Goal: Task Accomplishment & Management: Use online tool/utility

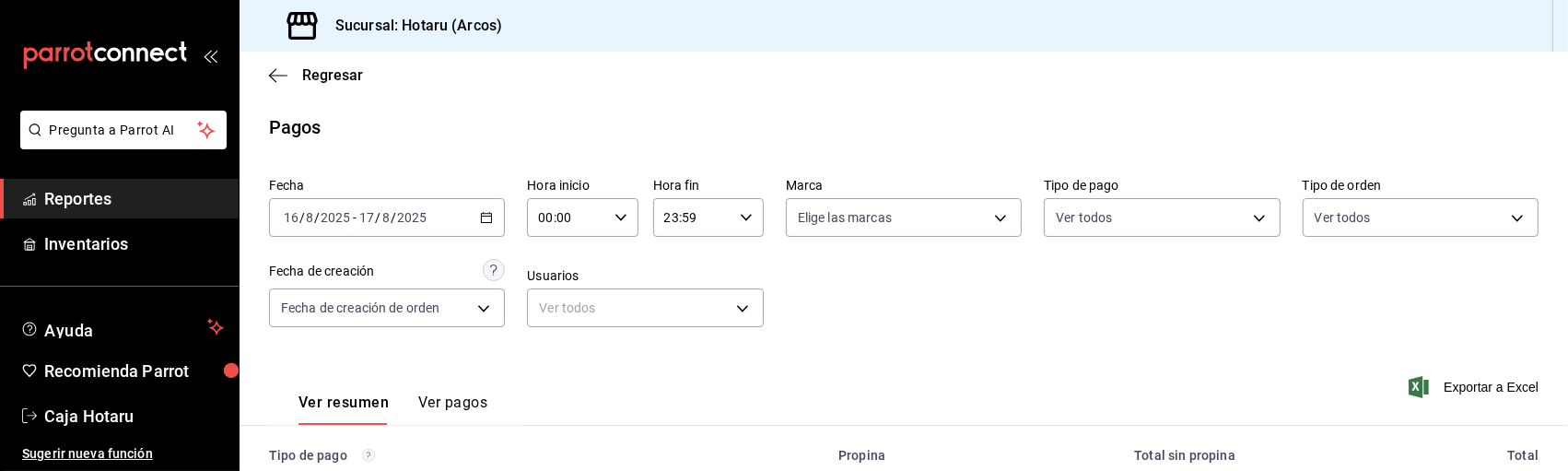
scroll to position [342, 0]
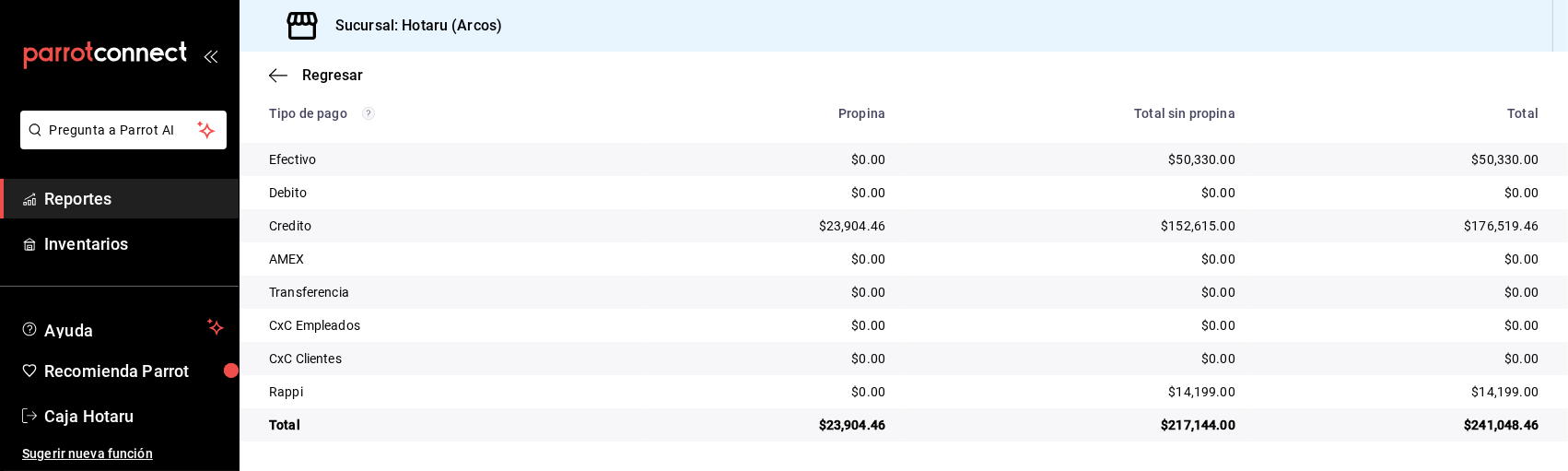
click at [77, 207] on span "Reportes" at bounding box center [134, 198] width 180 height 25
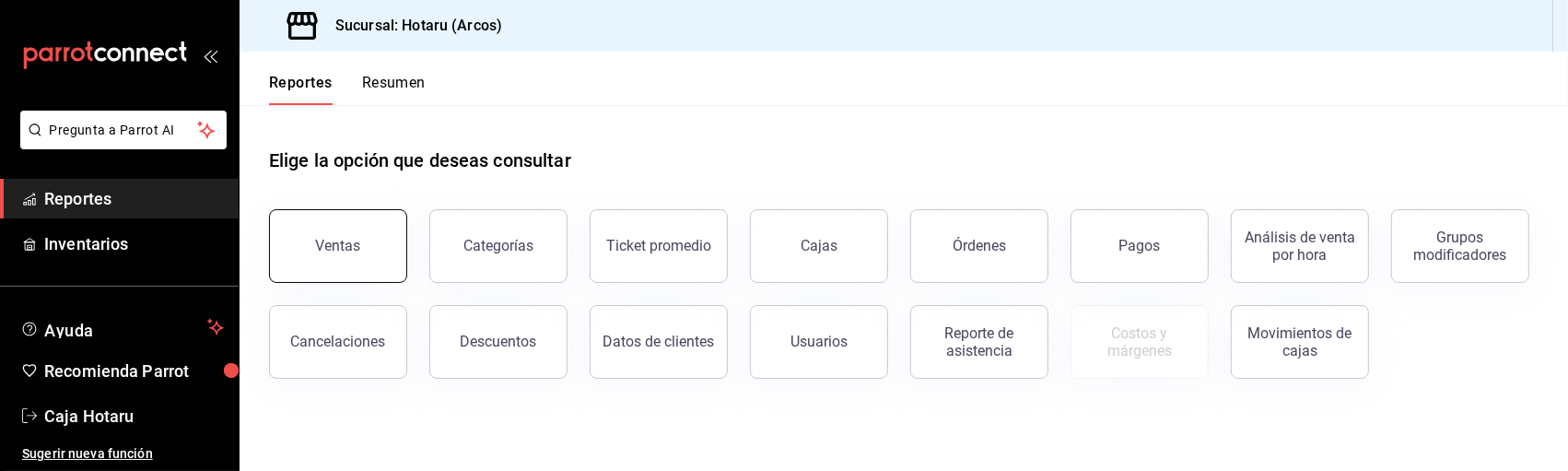
click at [371, 233] on button "Ventas" at bounding box center [337, 246] width 138 height 74
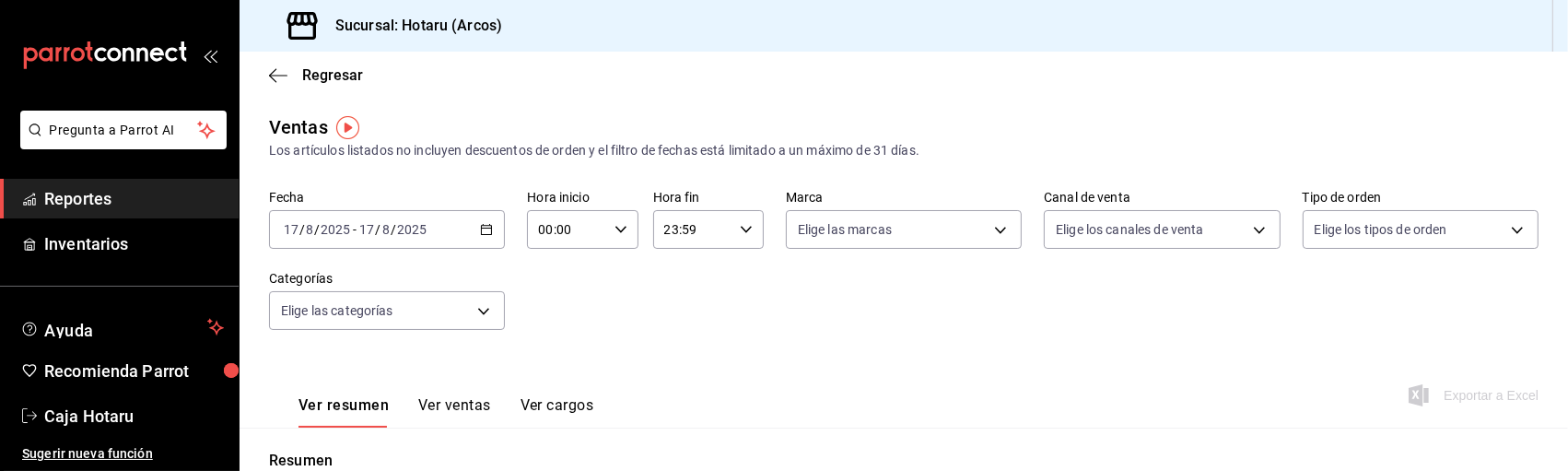
click at [483, 226] on icon "button" at bounding box center [485, 229] width 13 height 13
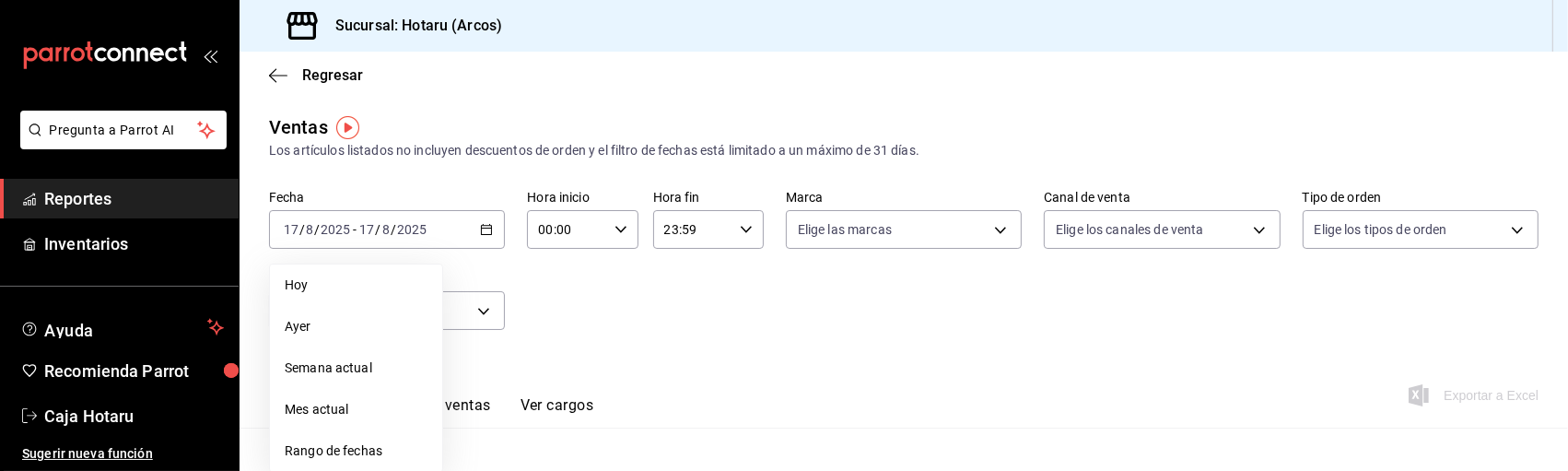
click at [368, 442] on span "Rango de fechas" at bounding box center [356, 451] width 143 height 19
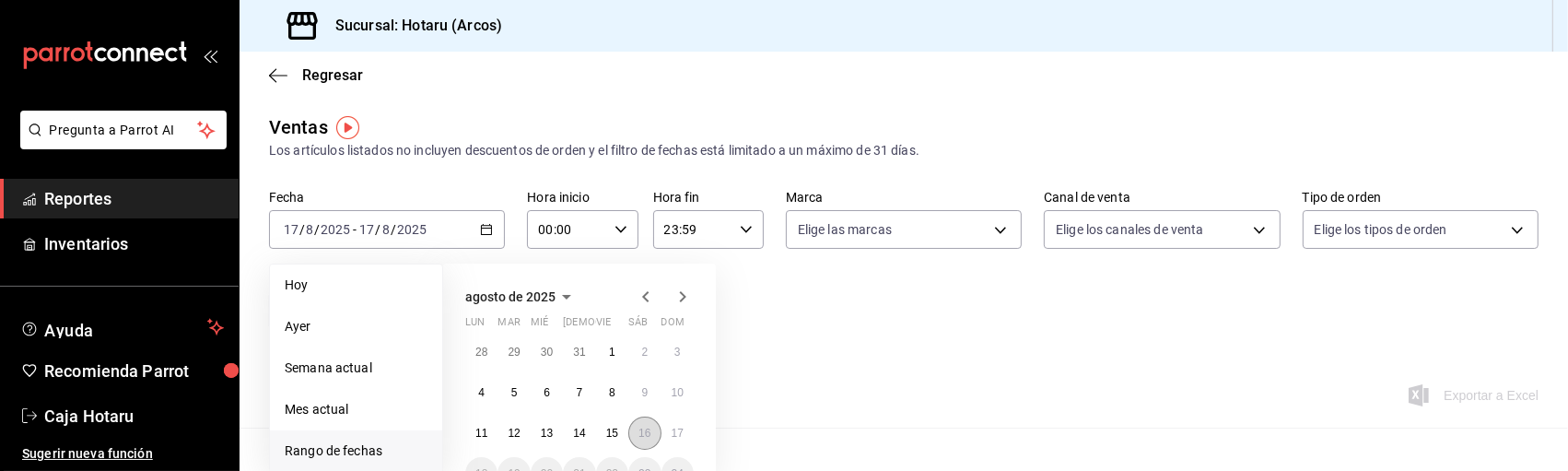
click at [653, 430] on button "16" at bounding box center [644, 433] width 32 height 33
click at [677, 433] on abbr "17" at bounding box center [678, 432] width 12 height 13
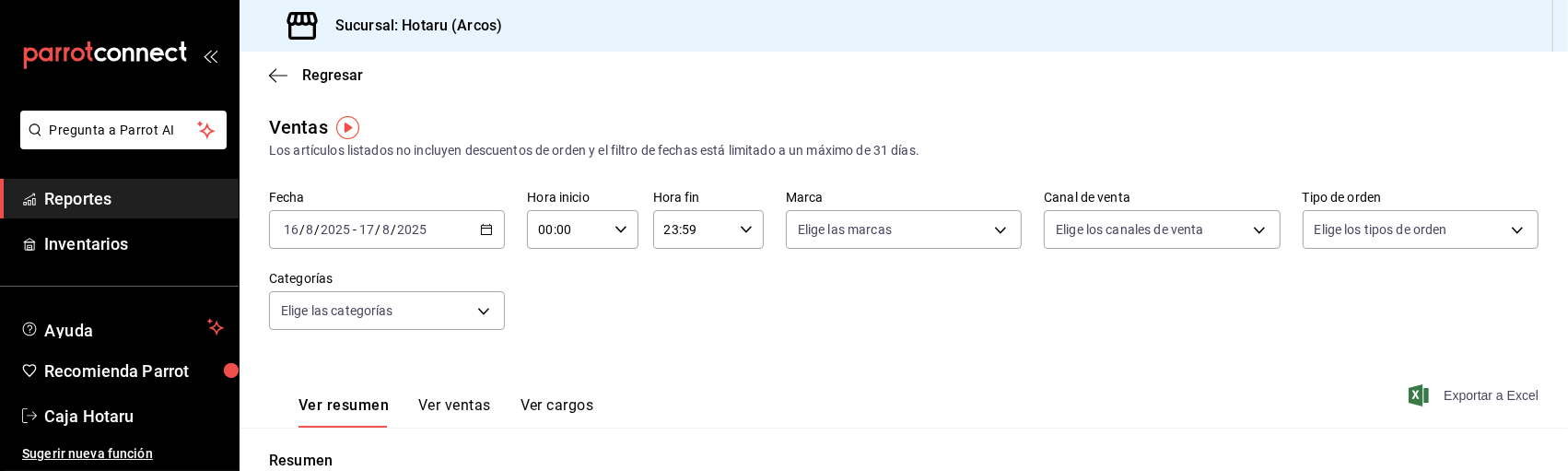
click at [1465, 397] on span "Exportar a Excel" at bounding box center [1475, 395] width 127 height 22
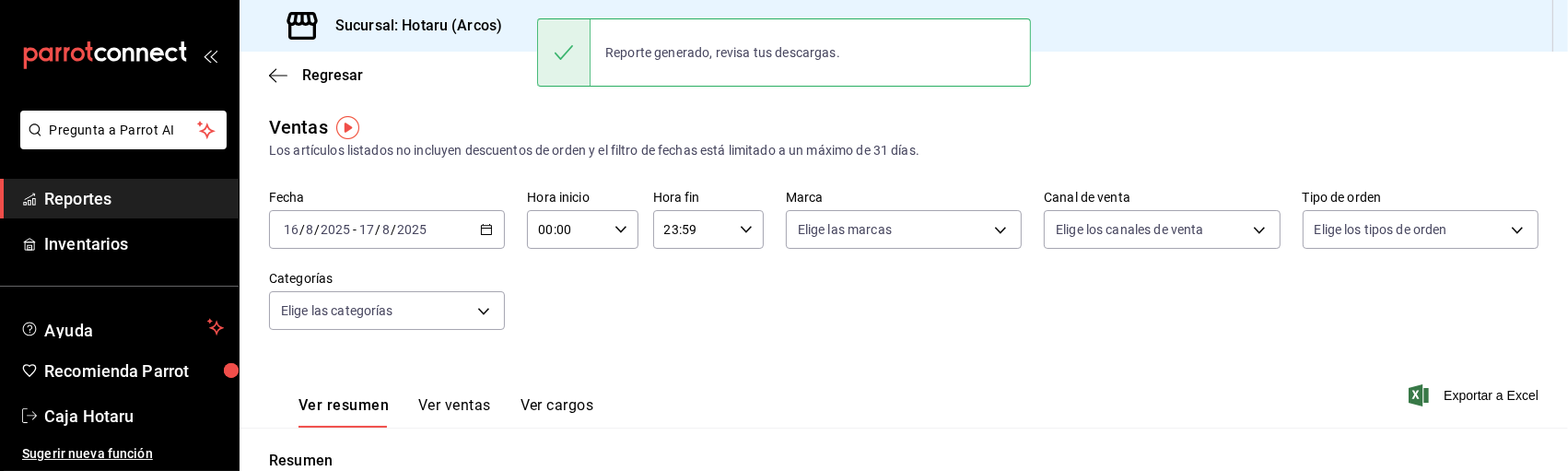
click at [485, 220] on div "[DATE] [DATE] - [DATE] [DATE]" at bounding box center [387, 229] width 236 height 39
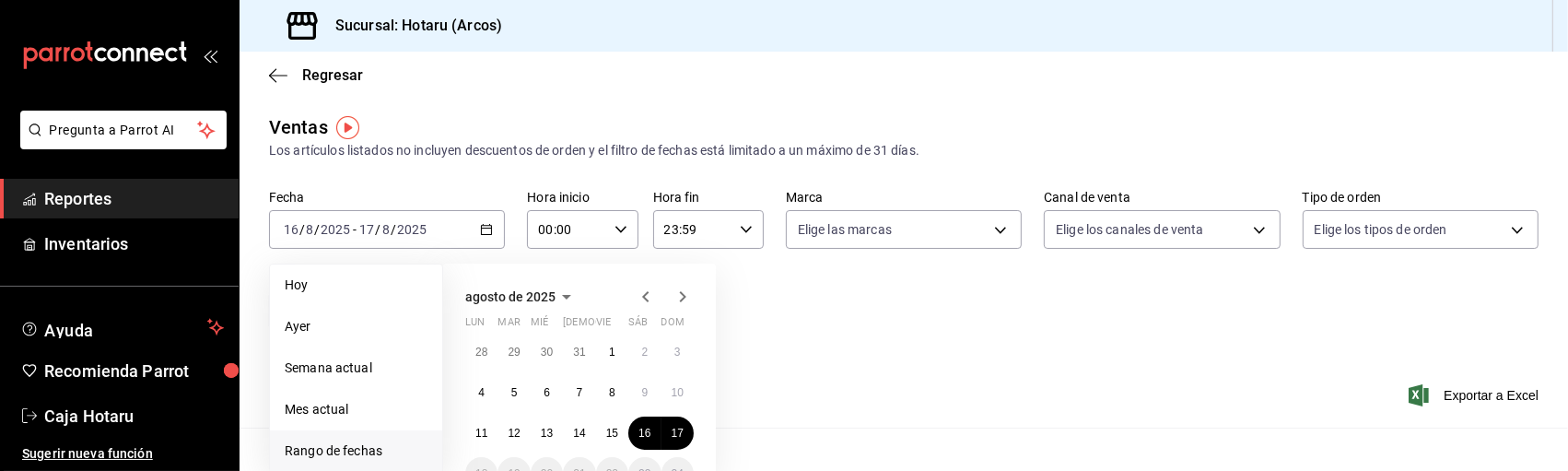
click at [764, 401] on div "agosto de 2025 lun mar [PERSON_NAME] vie sáb dom 28 29 30 31 1 2 3 4 5 6 7 8 9 …" at bounding box center [603, 356] width 322 height 215
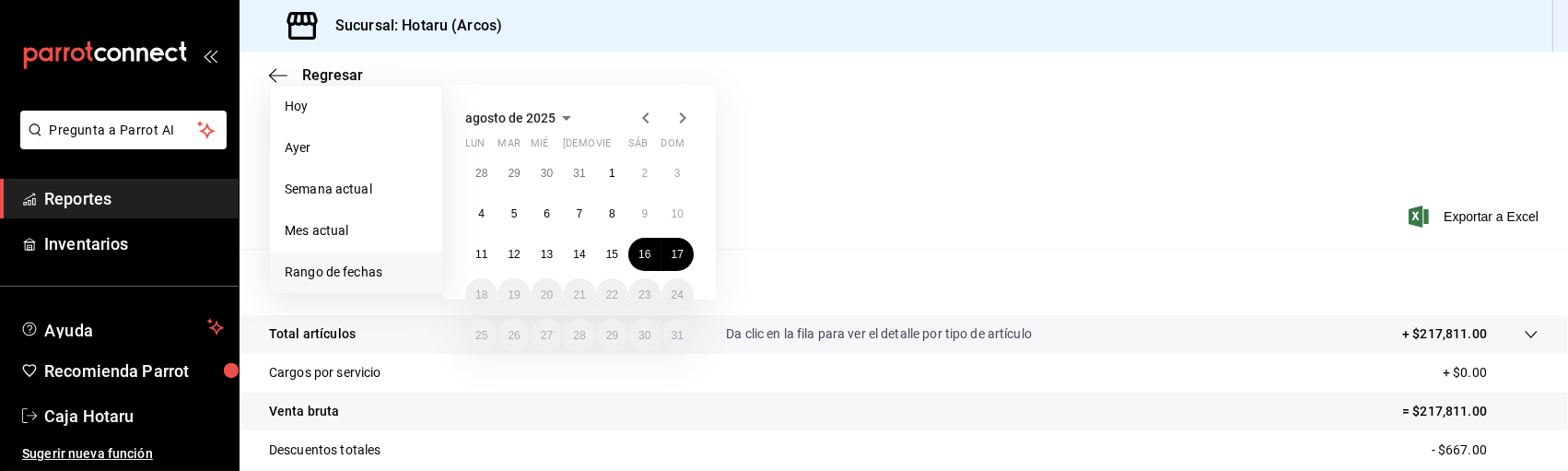
click at [752, 210] on div "agosto de 2025 lun mar [PERSON_NAME] vie sáb dom 28 29 30 31 1 2 3 4 5 6 7 8 9 …" at bounding box center [603, 177] width 322 height 215
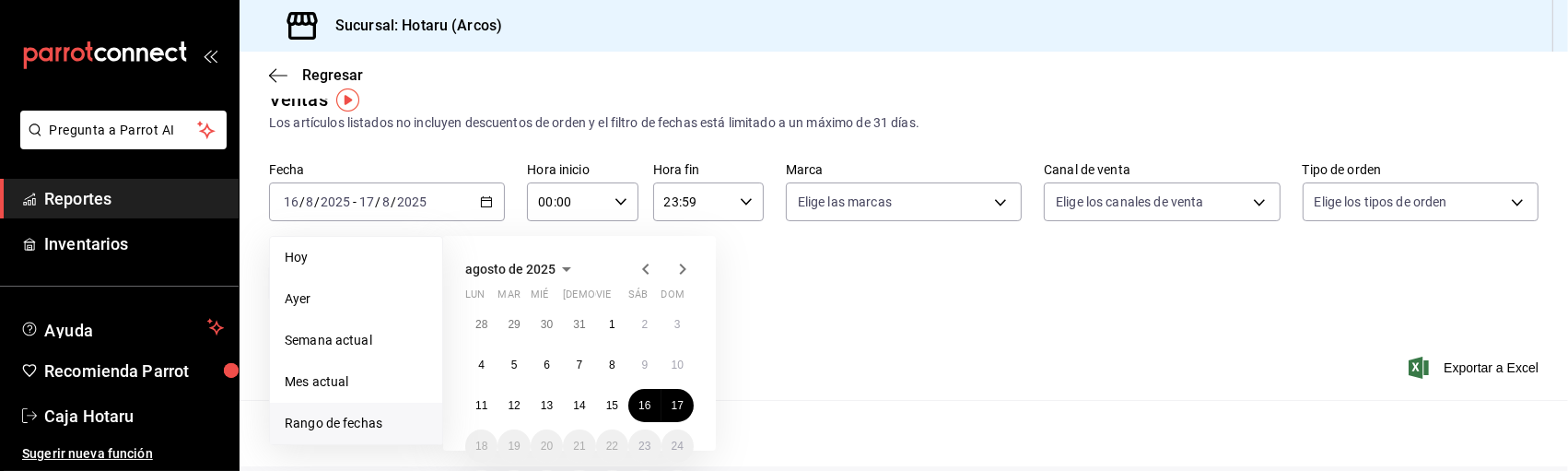
scroll to position [0, 0]
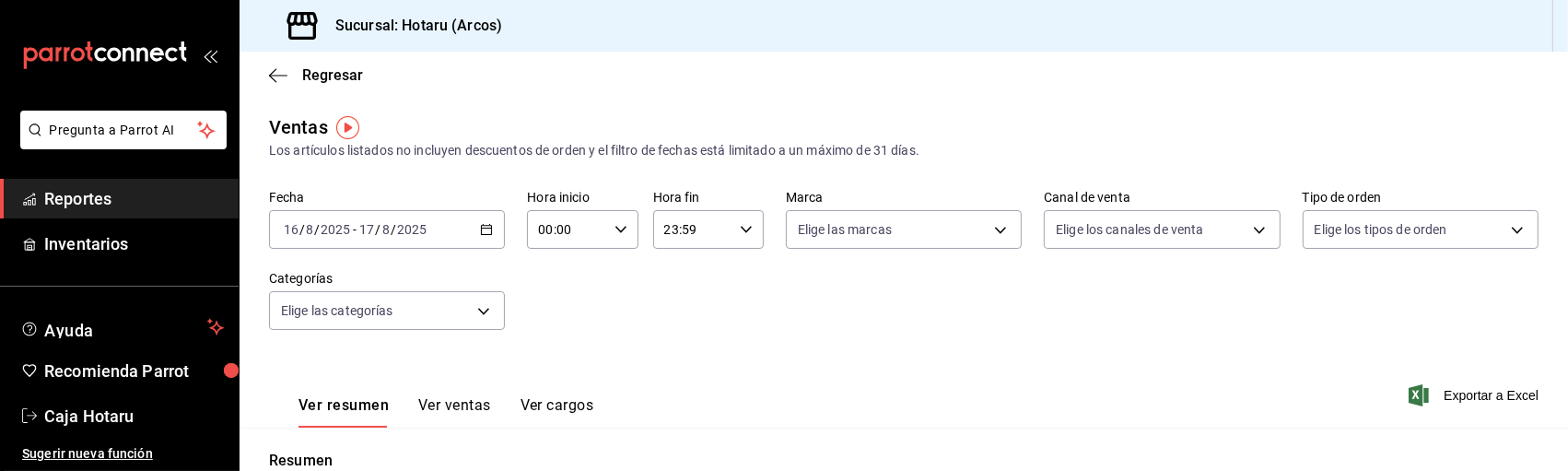
click at [807, 336] on div "Fecha [DATE] [DATE] - [DATE] [DATE] Hora inicio 00:00 Hora inicio Hora fin 23:5…" at bounding box center [903, 271] width 1269 height 162
click at [479, 225] on icon "button" at bounding box center [485, 229] width 13 height 13
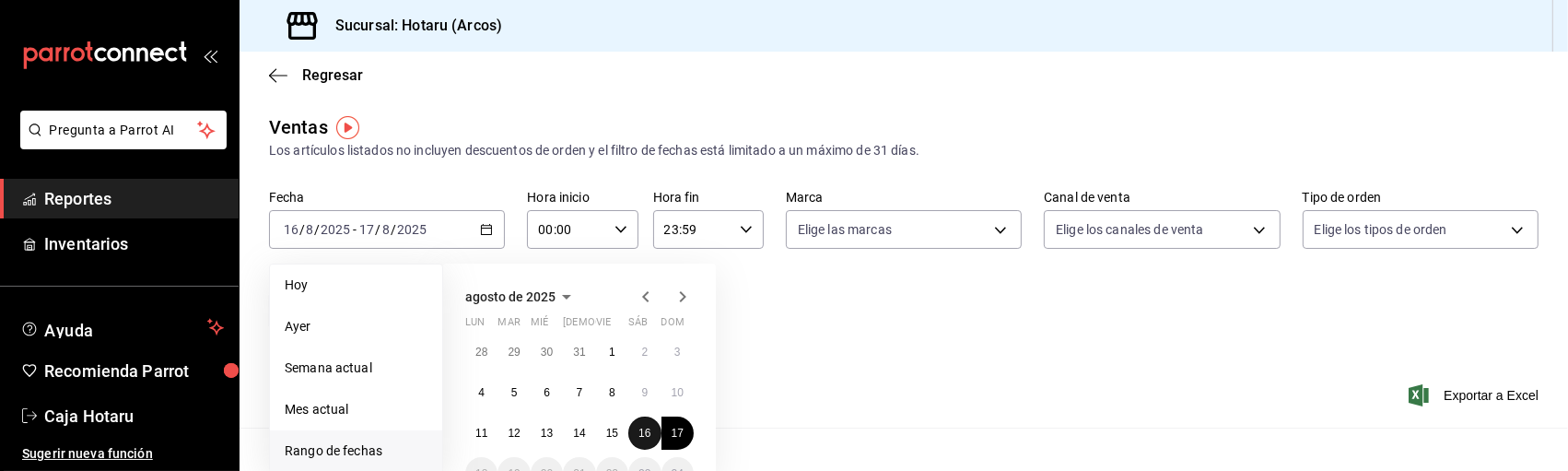
click at [650, 426] on button "16" at bounding box center [644, 433] width 32 height 33
click at [672, 428] on abbr "17" at bounding box center [678, 432] width 12 height 13
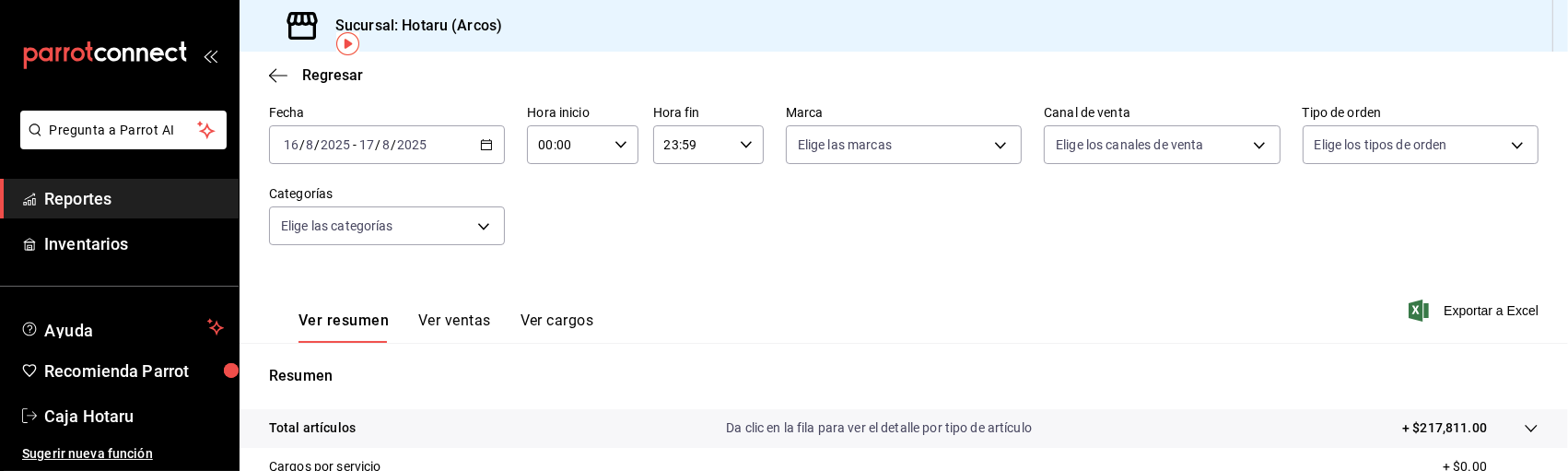
scroll to position [84, 0]
click at [1422, 304] on span "Exportar a Excel" at bounding box center [1475, 311] width 127 height 22
click at [528, 201] on div "Fecha [DATE] [DATE] - [DATE] [DATE] Hora inicio 00:00 Hora inicio Hora fin 23:5…" at bounding box center [903, 188] width 1269 height 162
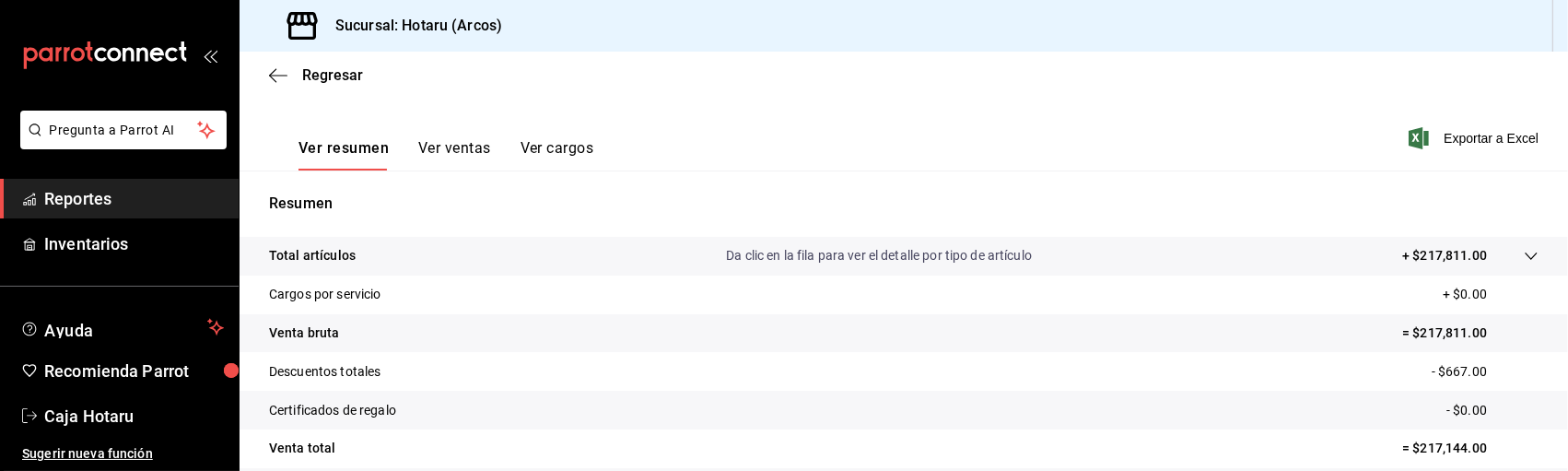
scroll to position [258, 0]
click at [1524, 253] on icon at bounding box center [1530, 254] width 15 height 15
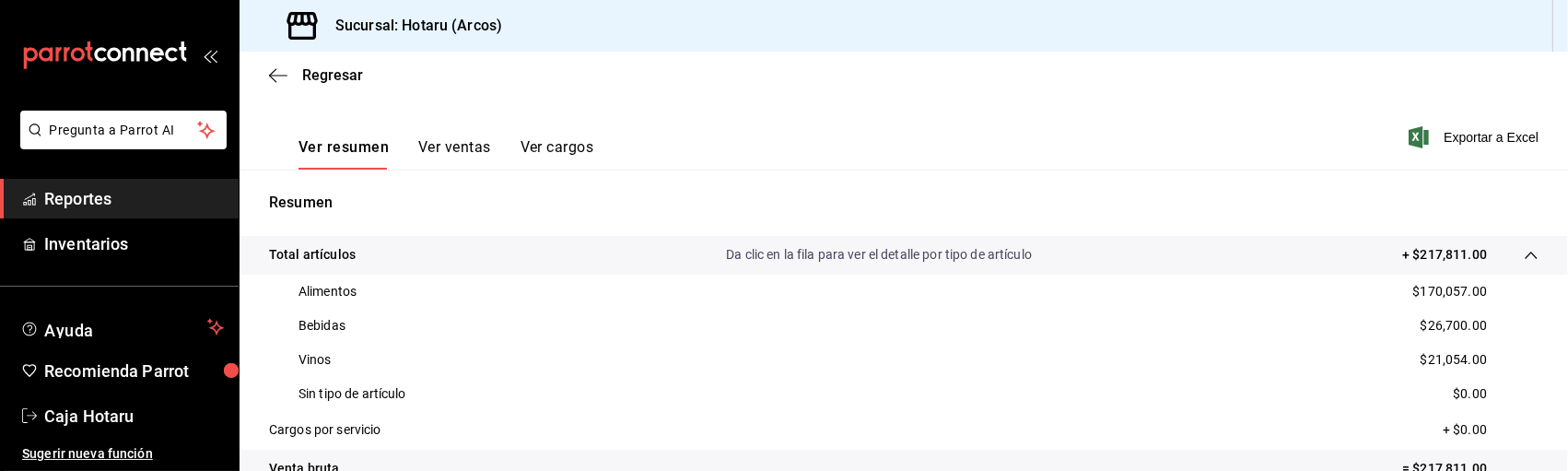
click at [1439, 328] on p "$26,700.00" at bounding box center [1453, 326] width 67 height 19
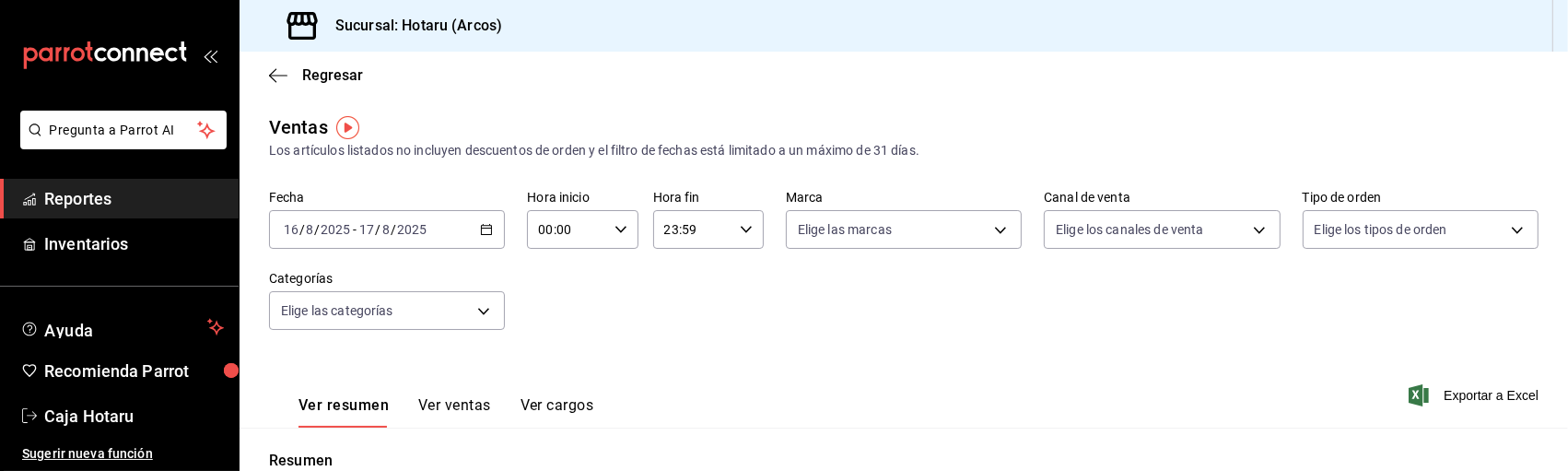
click at [166, 201] on span "Reportes" at bounding box center [134, 198] width 180 height 25
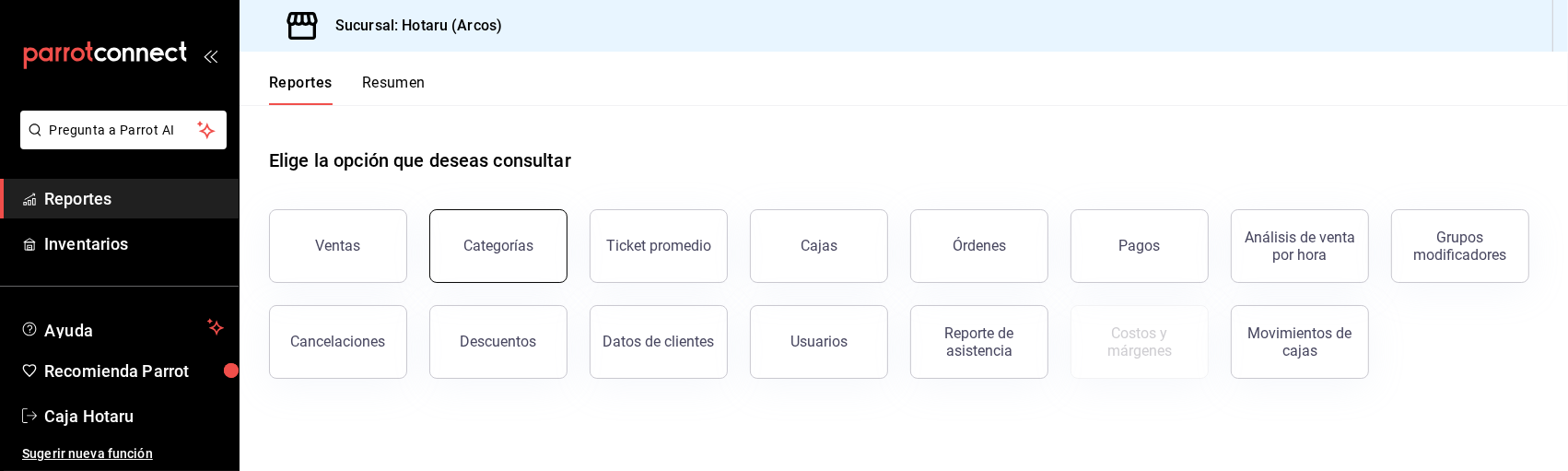
click at [490, 243] on div "Categorías" at bounding box center [498, 246] width 70 height 17
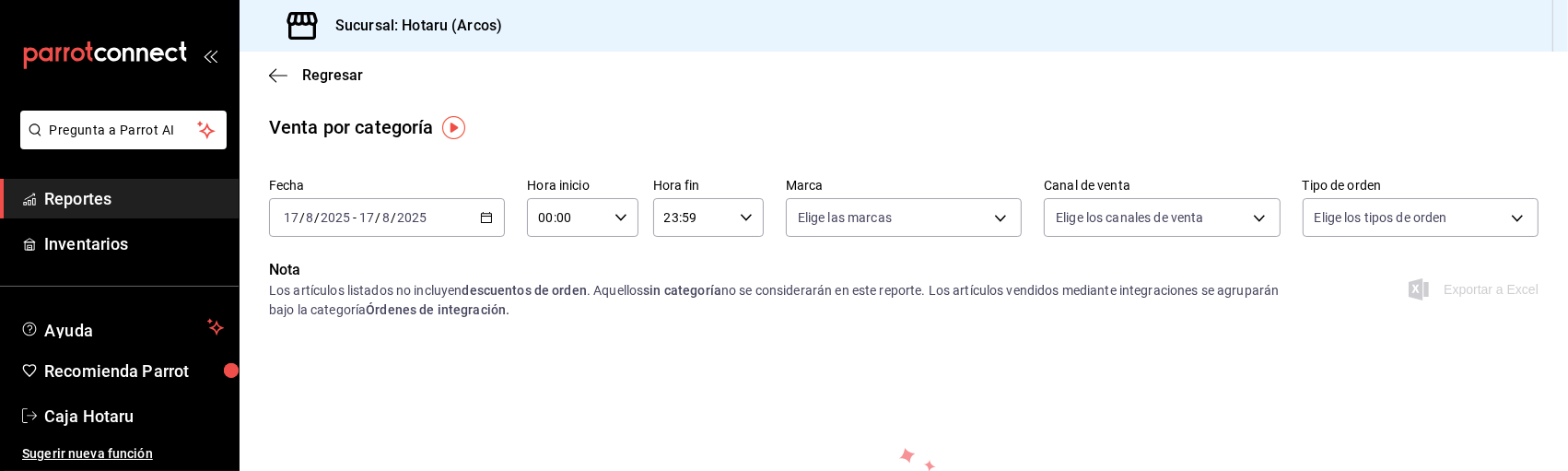
click at [484, 225] on div "[DATE] [DATE] - [DATE] [DATE]" at bounding box center [387, 218] width 236 height 39
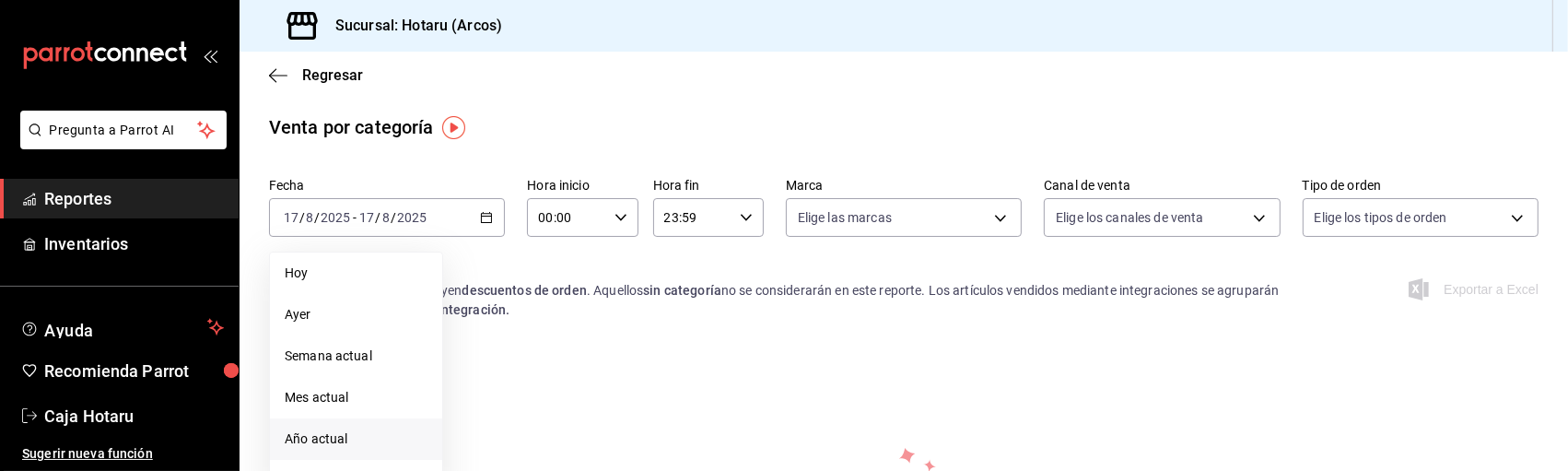
click at [369, 431] on span "Año actual" at bounding box center [356, 439] width 143 height 19
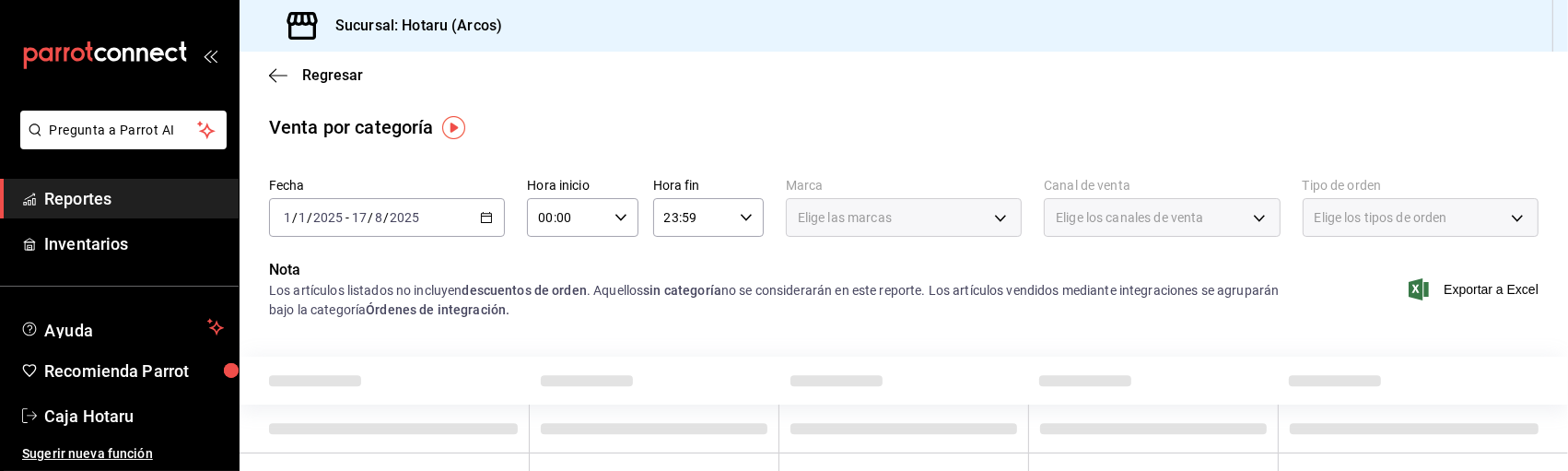
click at [484, 220] on icon "button" at bounding box center [485, 217] width 13 height 13
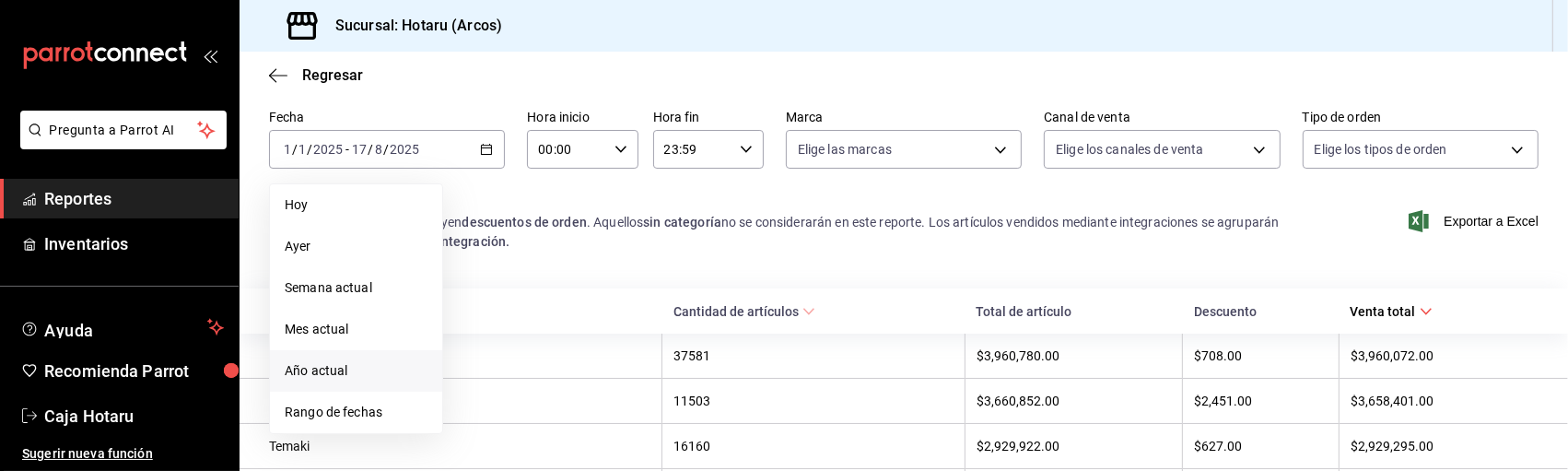
scroll to position [94, 0]
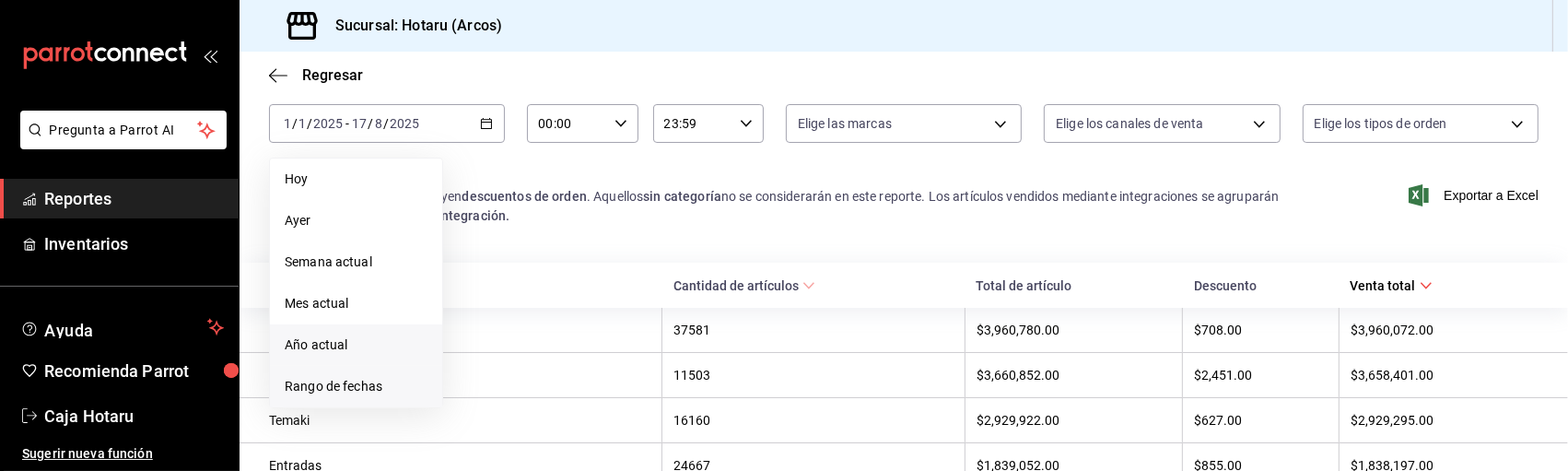
click at [381, 386] on span "Rango de fechas" at bounding box center [356, 387] width 143 height 19
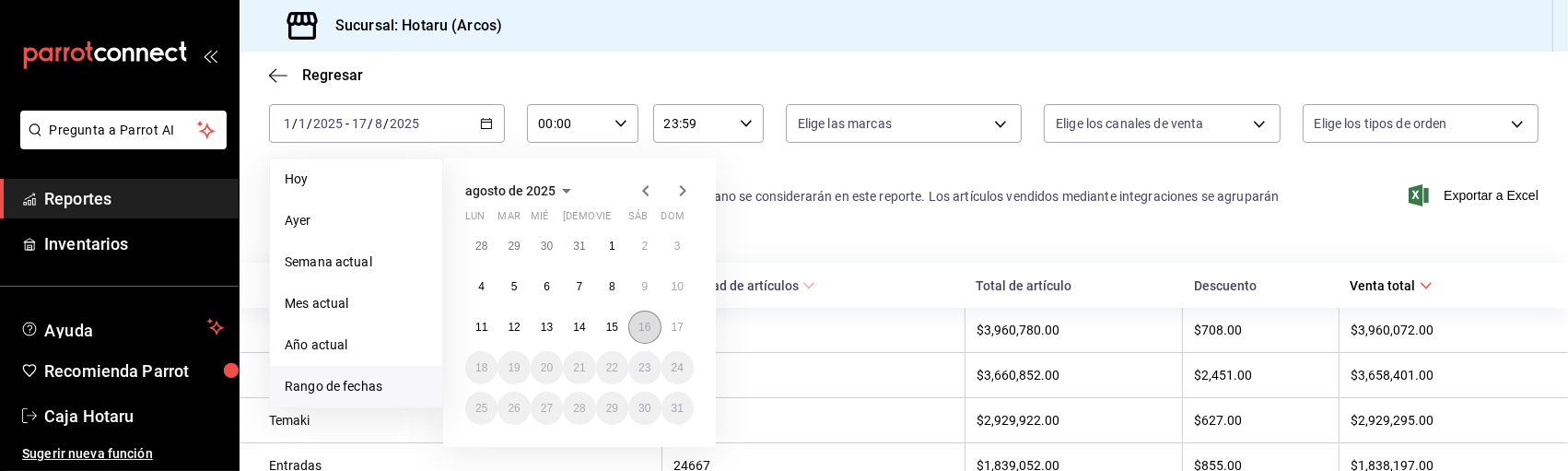
click at [647, 326] on abbr "16" at bounding box center [644, 327] width 12 height 13
click at [673, 330] on abbr "17" at bounding box center [678, 327] width 12 height 13
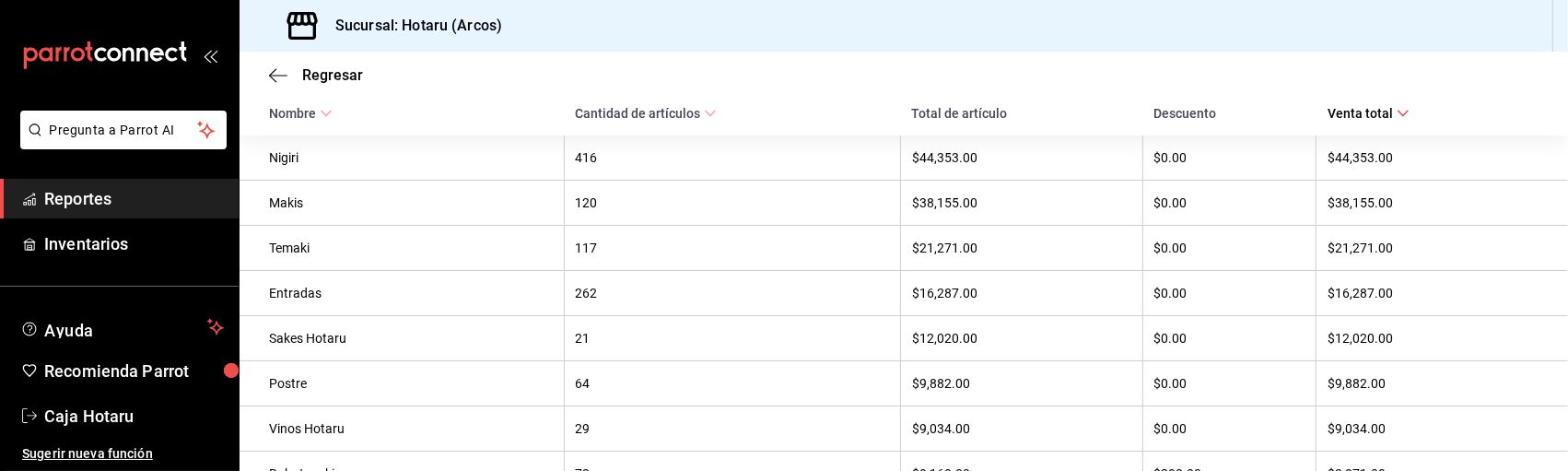
scroll to position [268, 0]
click at [509, 108] on th "Nombre" at bounding box center [401, 110] width 324 height 45
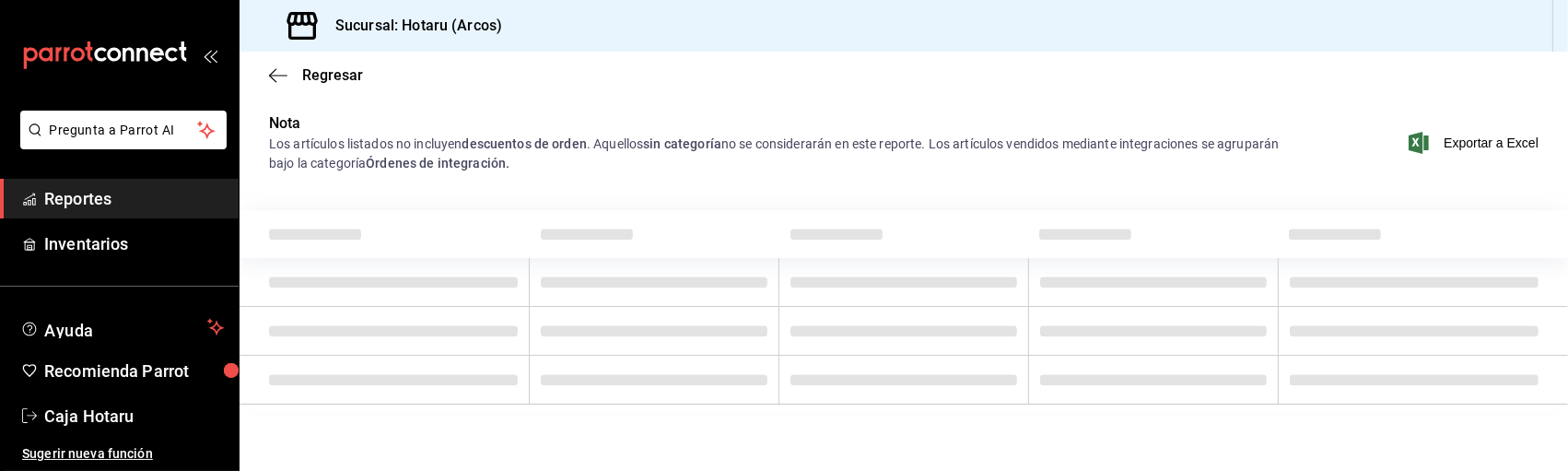
scroll to position [147, 0]
click at [103, 208] on span "Reportes" at bounding box center [134, 198] width 180 height 25
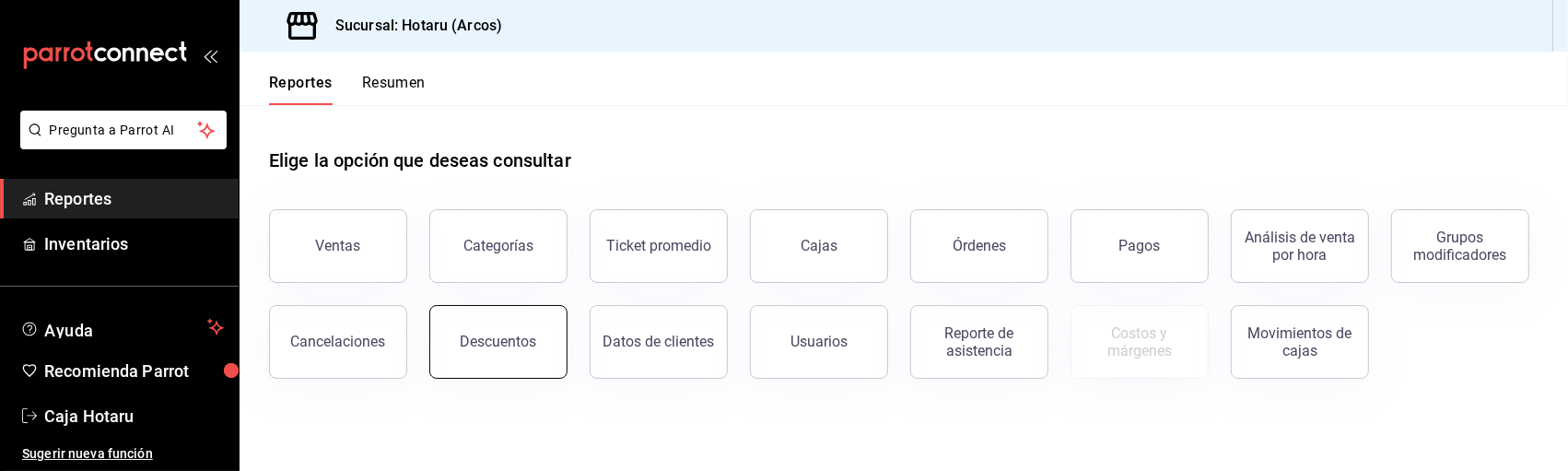
click at [489, 332] on button "Descuentos" at bounding box center [498, 341] width 138 height 74
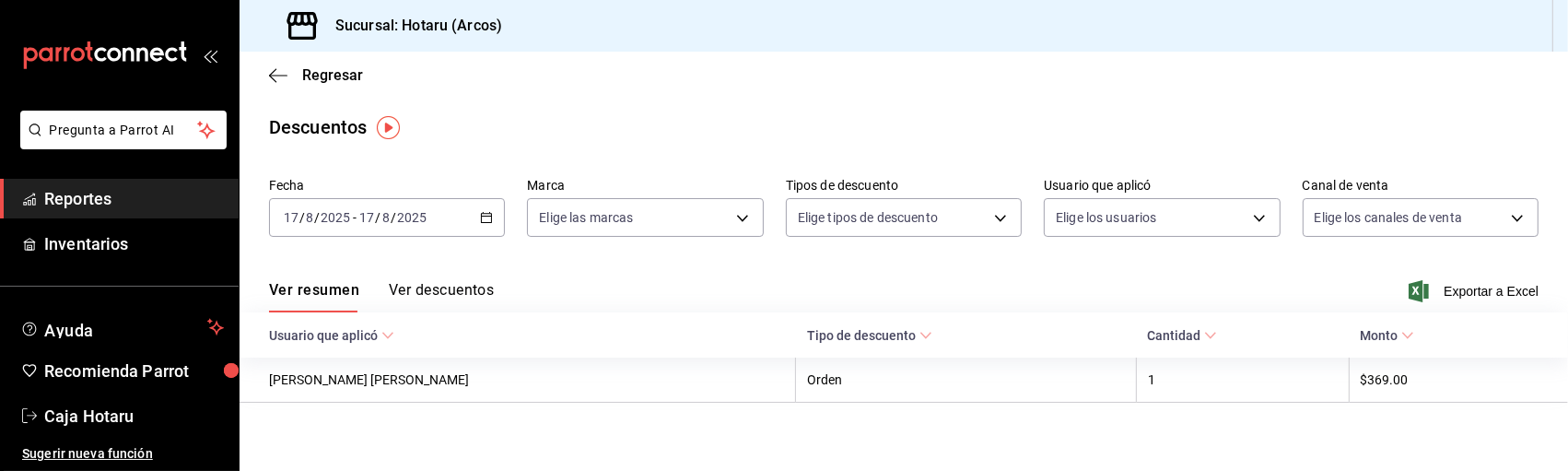
click at [487, 219] on icon "button" at bounding box center [485, 217] width 13 height 13
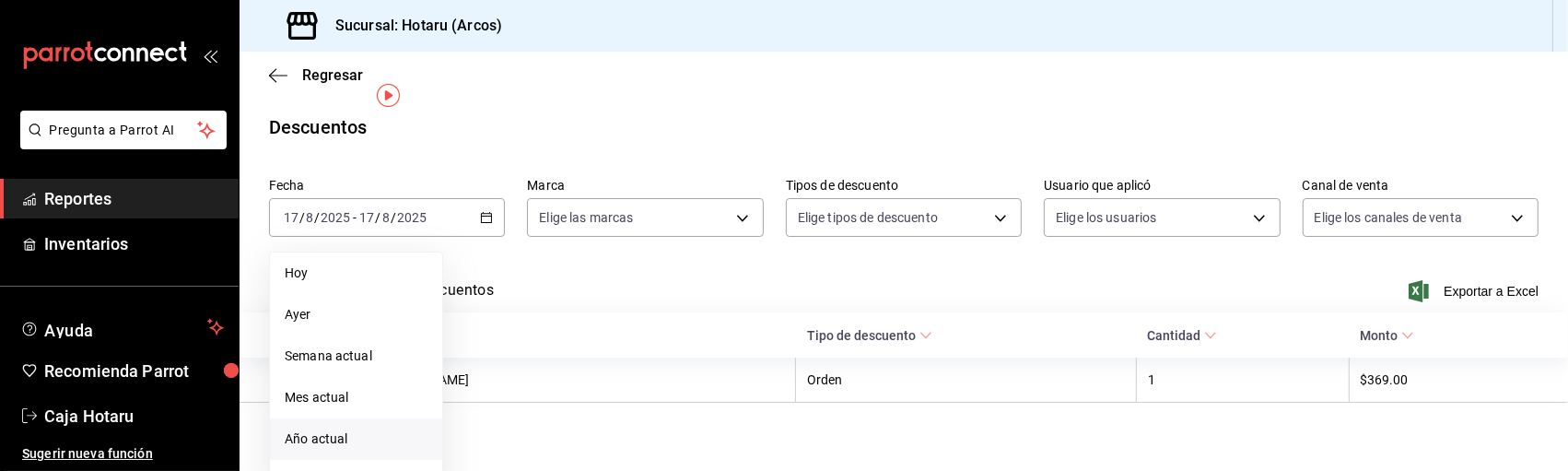
scroll to position [31, 0]
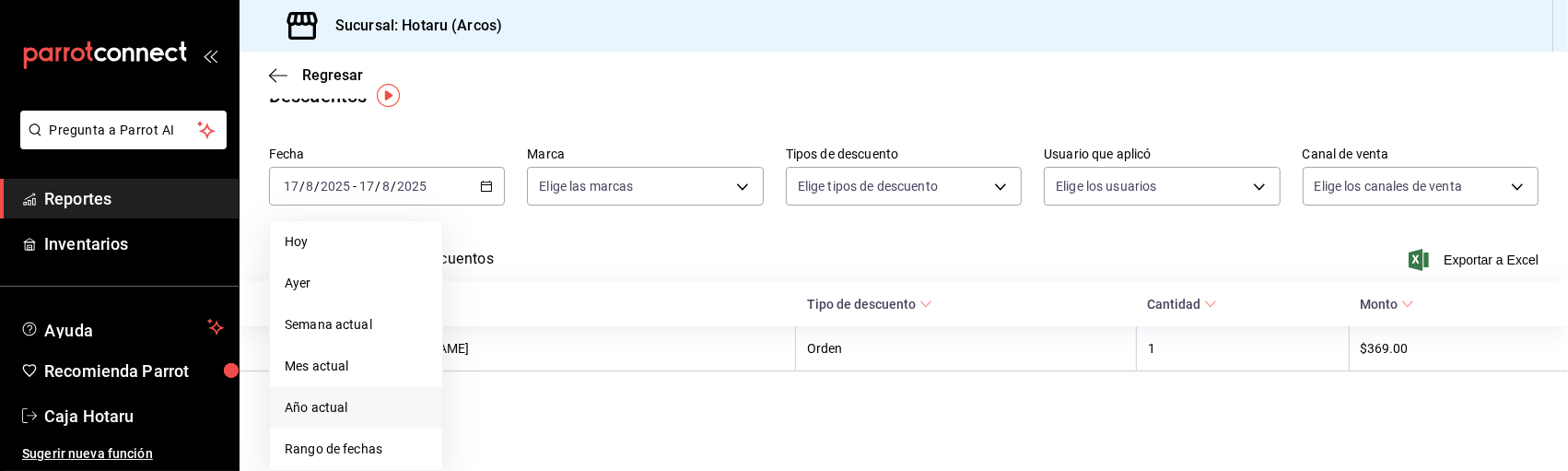
click at [384, 442] on span "Rango de fechas" at bounding box center [356, 450] width 143 height 19
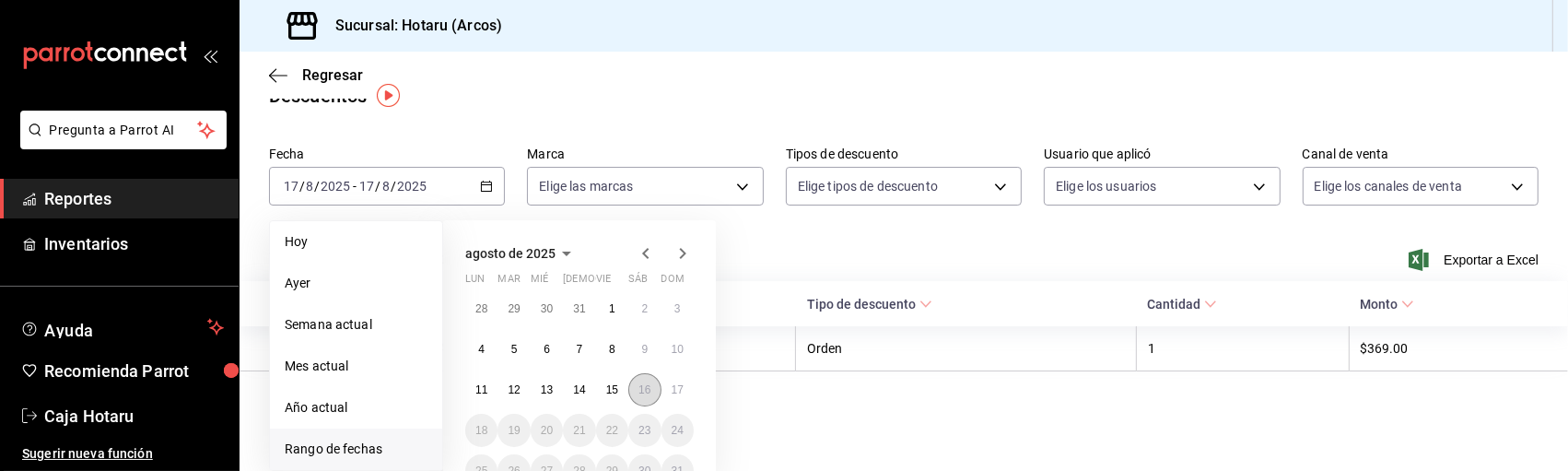
click at [645, 389] on abbr "16" at bounding box center [644, 389] width 12 height 13
click at [678, 384] on abbr "17" at bounding box center [678, 389] width 12 height 13
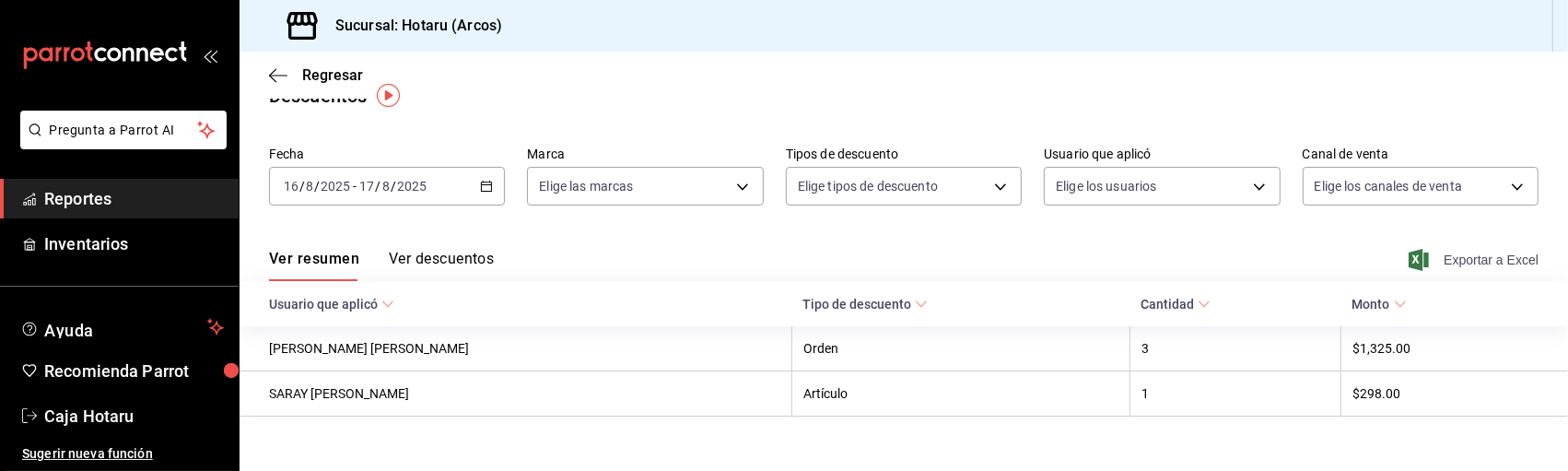
click at [1439, 258] on span "Exportar a Excel" at bounding box center [1475, 259] width 127 height 22
click at [653, 221] on div "Fecha [DATE] [DATE] - [DATE] [DATE] Marca Elige las marcas Tipos de descuento E…" at bounding box center [903, 183] width 1269 height 88
click at [492, 181] on div "[DATE] [DATE] - [DATE] [DATE]" at bounding box center [387, 186] width 236 height 39
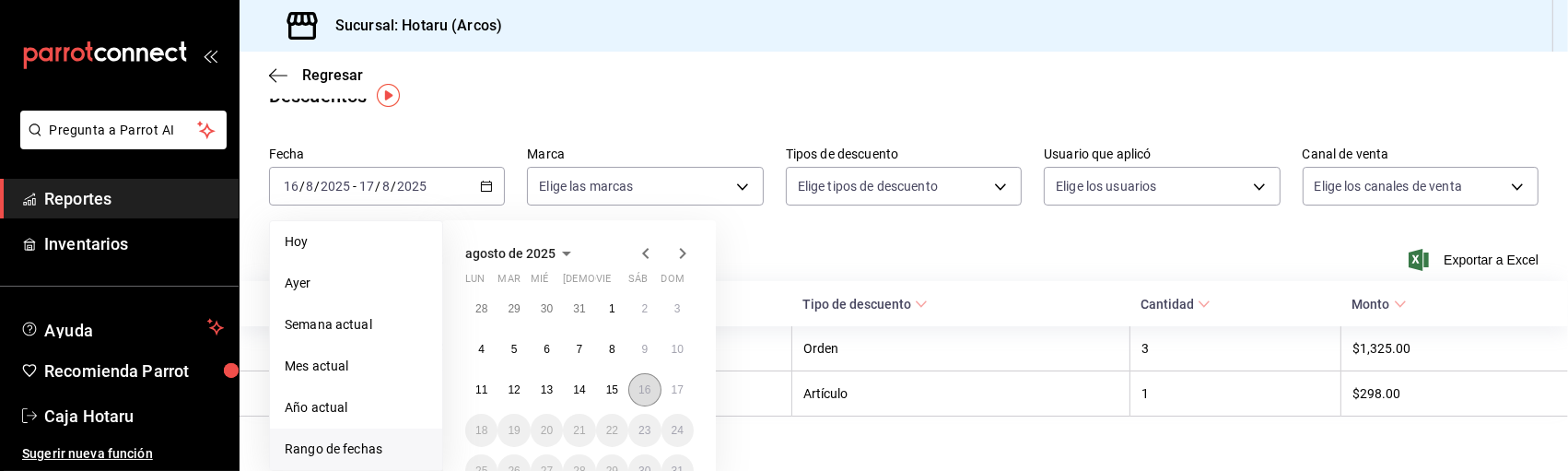
click at [642, 384] on abbr "16" at bounding box center [644, 389] width 12 height 13
click button "16" at bounding box center [644, 390] width 32 height 33
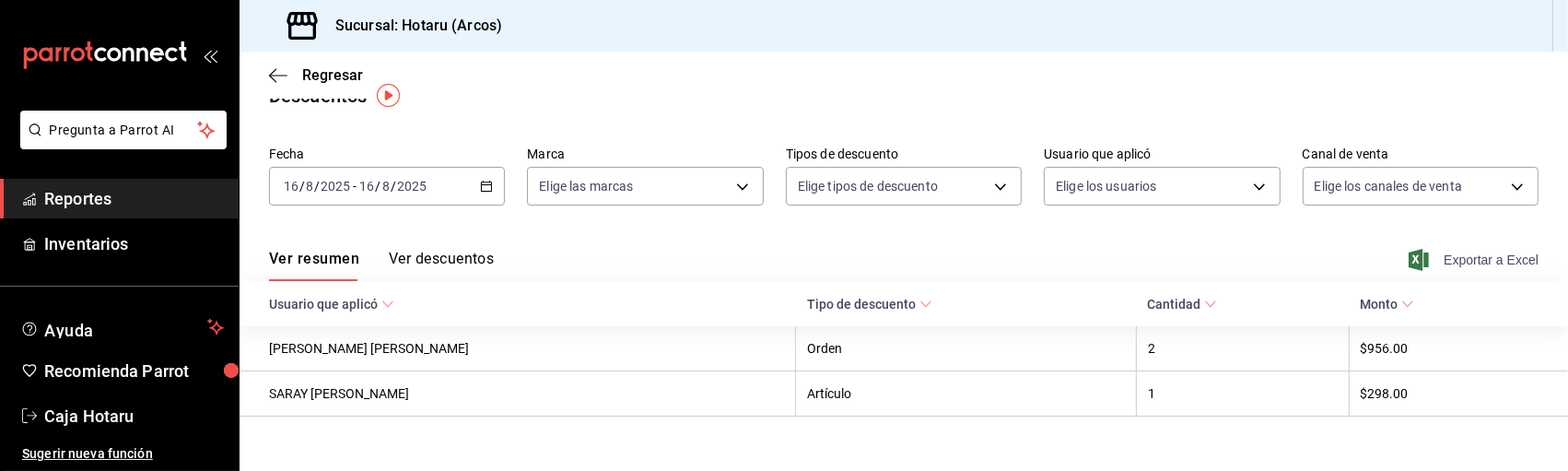
click at [1488, 253] on span "Exportar a Excel" at bounding box center [1475, 259] width 127 height 22
click at [483, 210] on div "Fecha [DATE] [DATE] - [DATE] [DATE] Marca Elige las marcas Tipos de descuento E…" at bounding box center [903, 183] width 1269 height 88
click at [479, 184] on icon "button" at bounding box center [485, 186] width 13 height 13
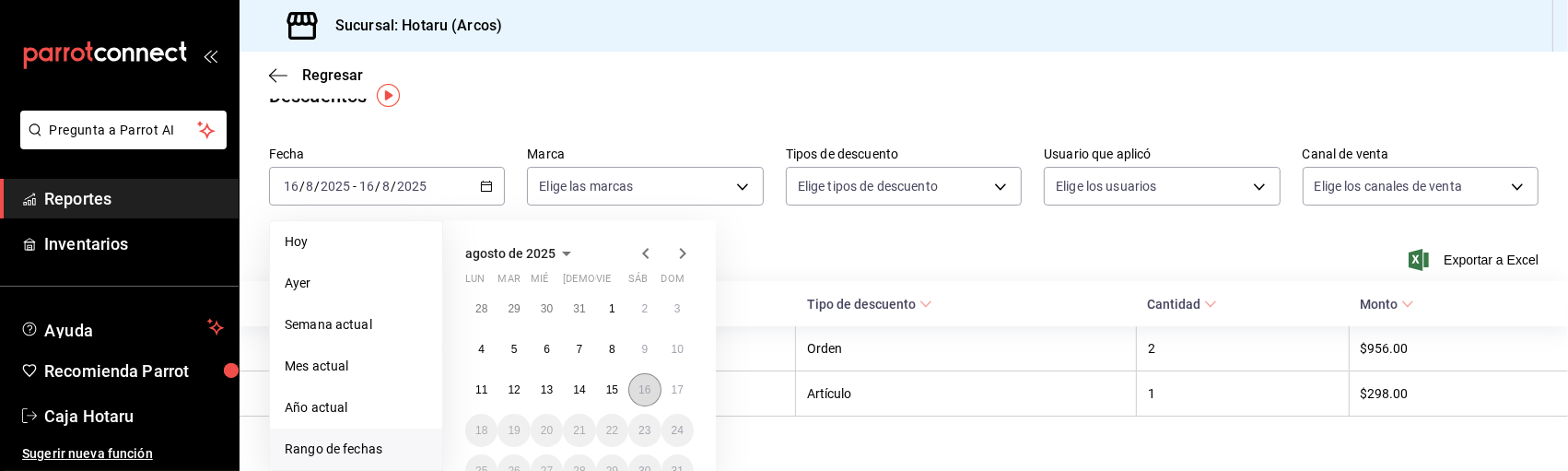
click at [653, 388] on button "16" at bounding box center [644, 390] width 32 height 33
click button "16" at bounding box center [644, 390] width 32 height 33
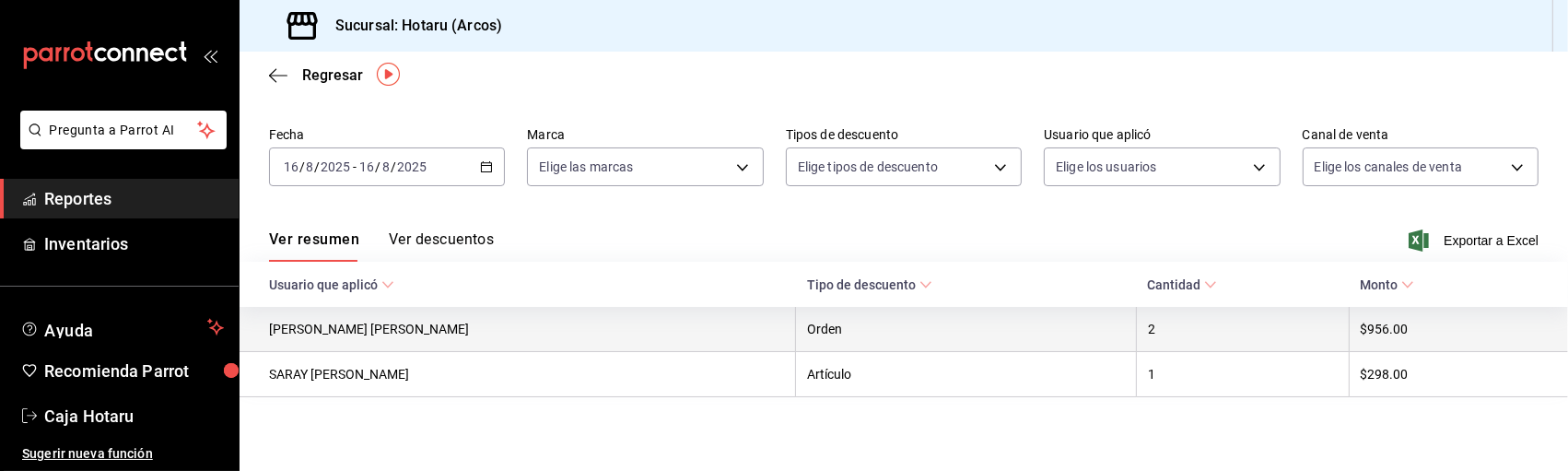
scroll to position [51, 0]
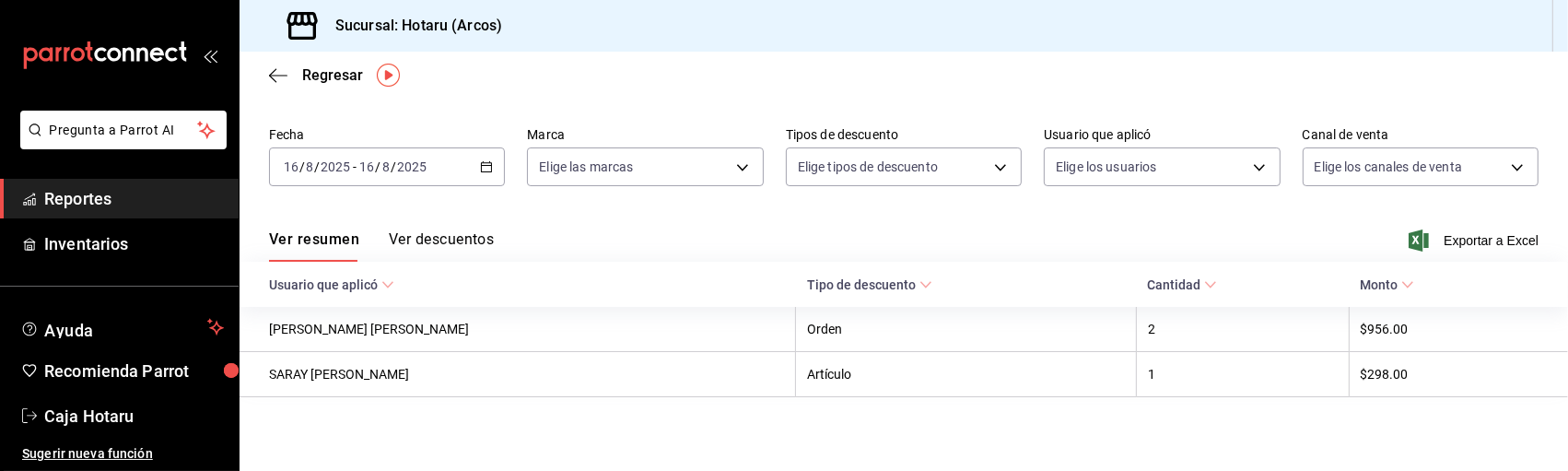
click at [151, 191] on span "Reportes" at bounding box center [134, 198] width 180 height 25
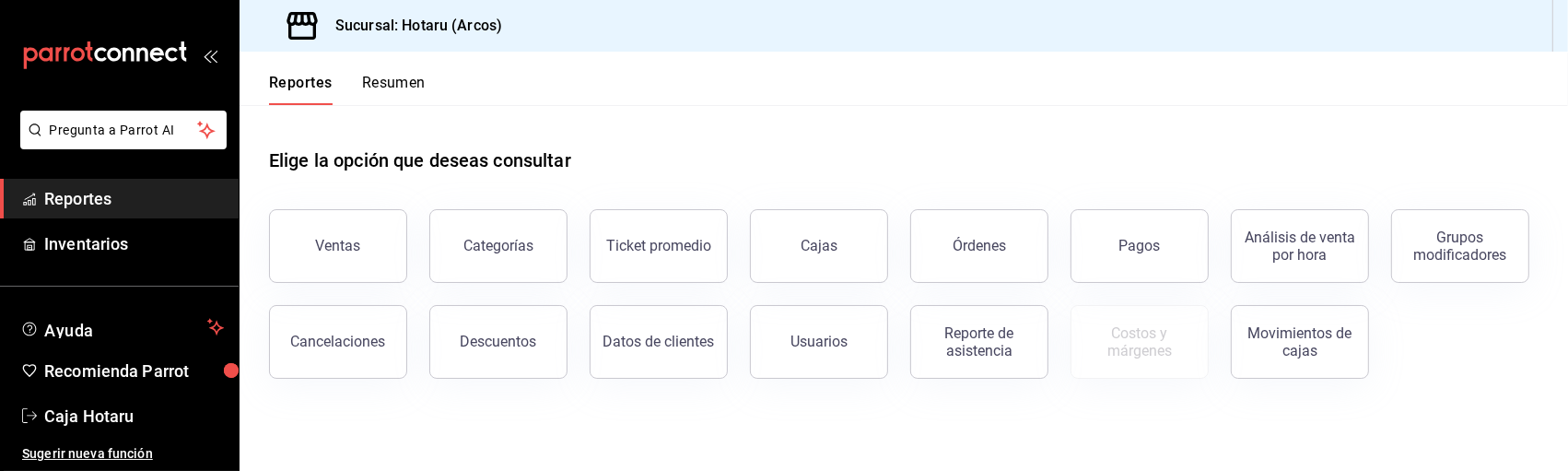
click at [721, 153] on div "Elige la opción que deseas consultar" at bounding box center [903, 146] width 1269 height 82
